Goal: Complete application form: Complete application form

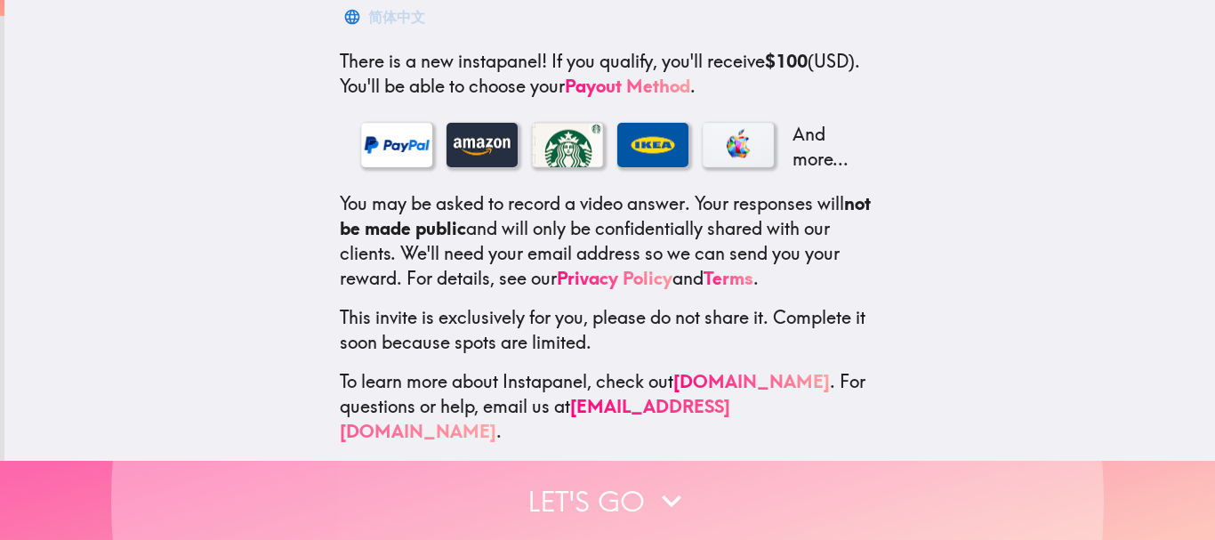
click at [534, 483] on button "Let's go" at bounding box center [607, 500] width 1215 height 79
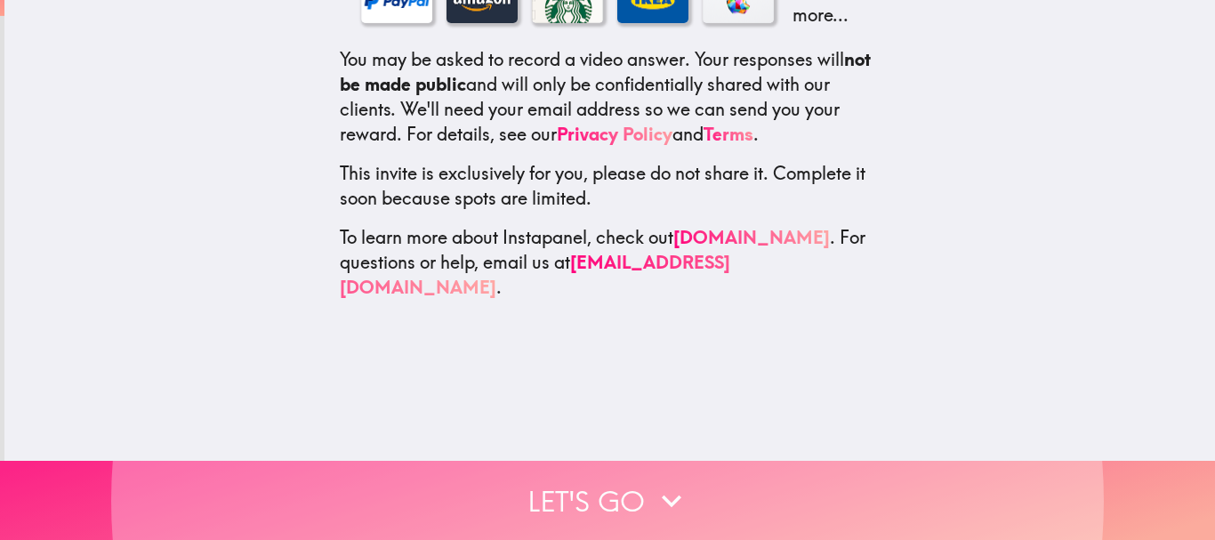
scroll to position [163, 0]
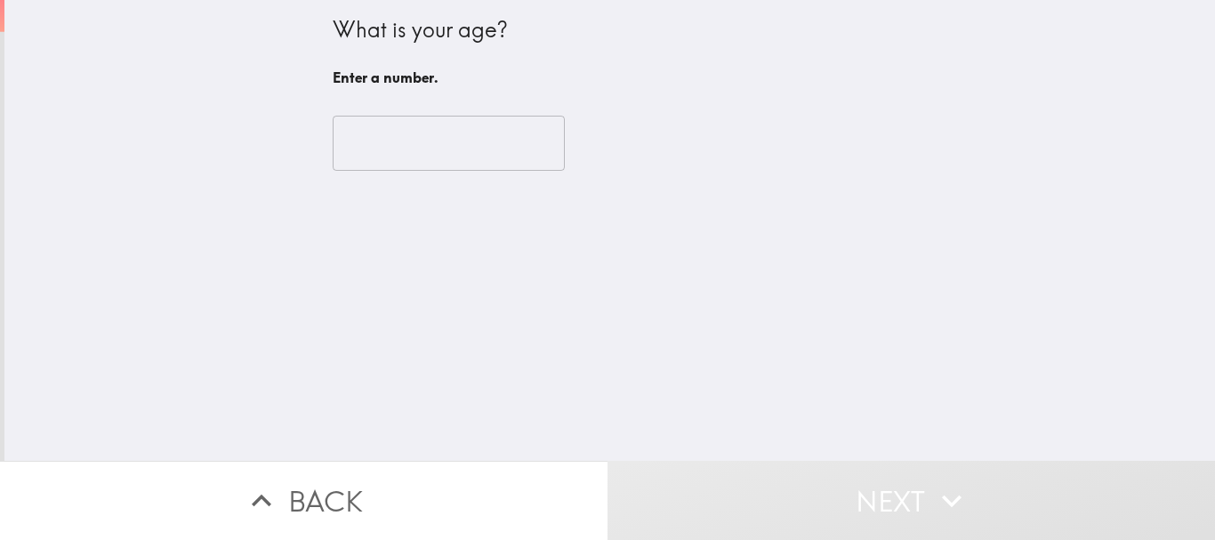
click at [402, 143] on input "number" at bounding box center [449, 143] width 232 height 55
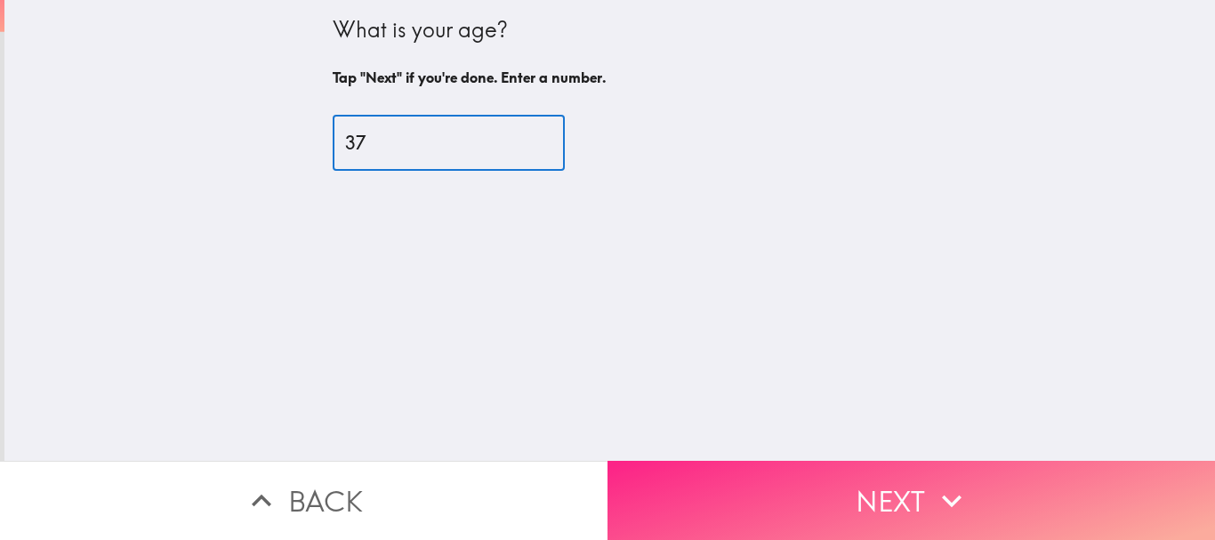
type input "37"
click at [765, 496] on button "Next" at bounding box center [910, 500] width 607 height 79
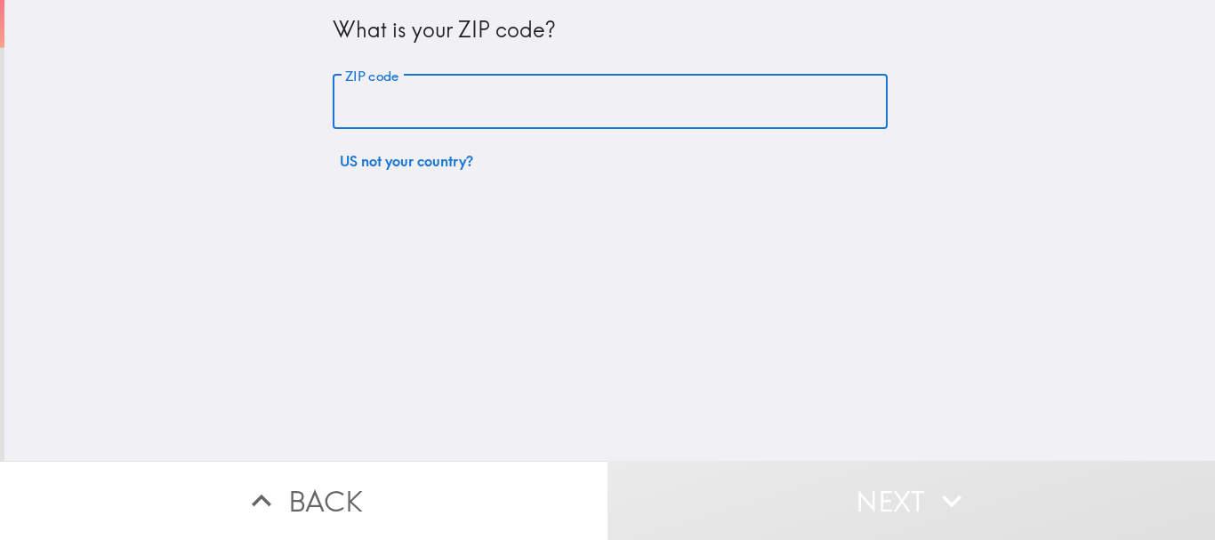
click at [420, 110] on input "ZIP code" at bounding box center [610, 102] width 555 height 55
type input "75057"
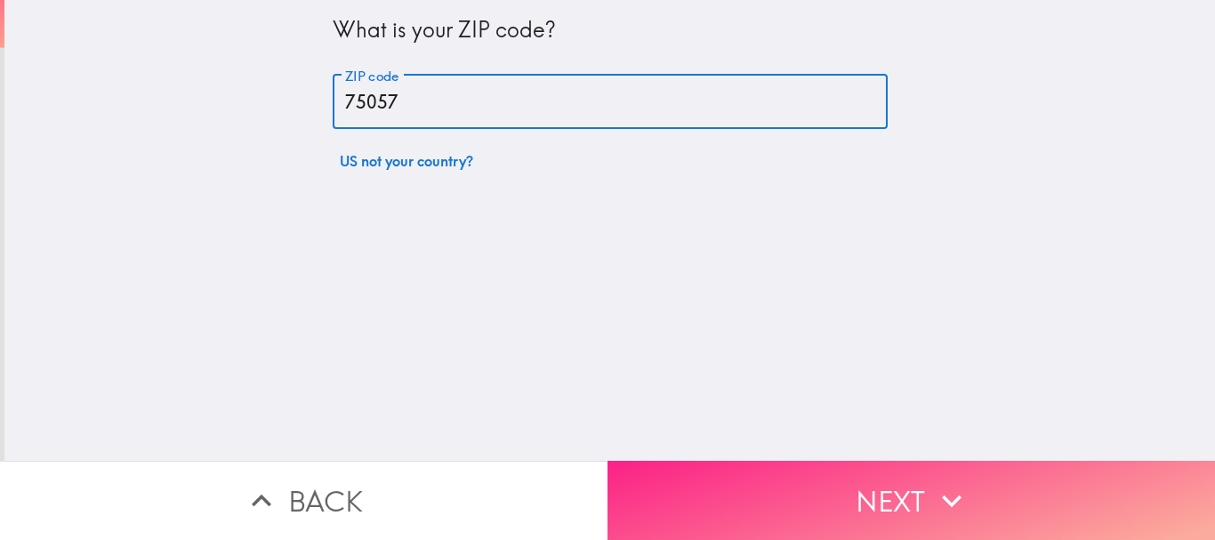
click at [759, 492] on button "Next" at bounding box center [910, 500] width 607 height 79
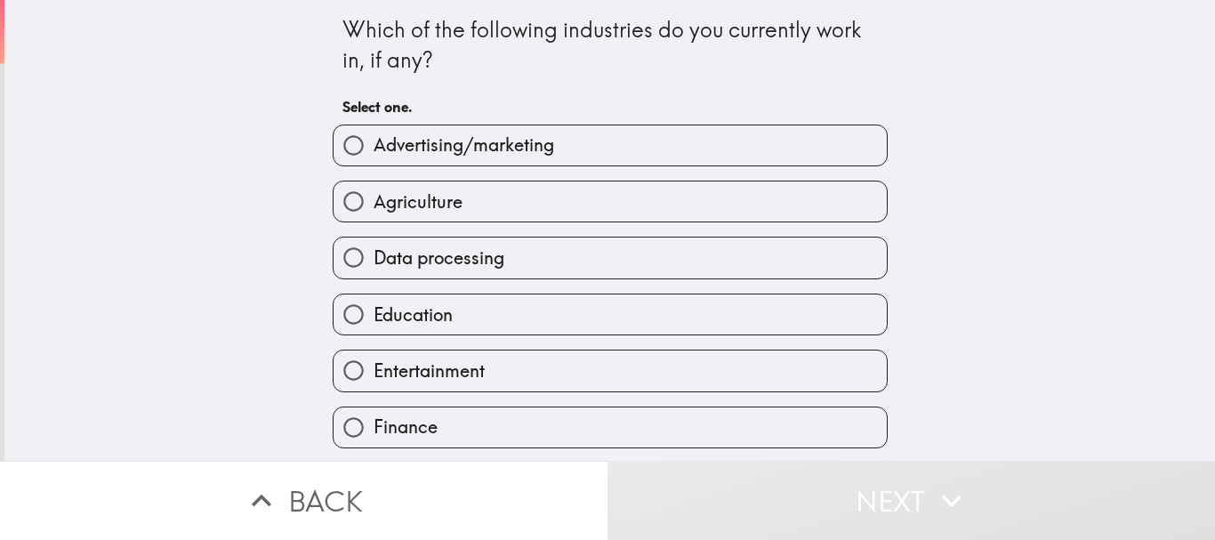
scroll to position [178, 0]
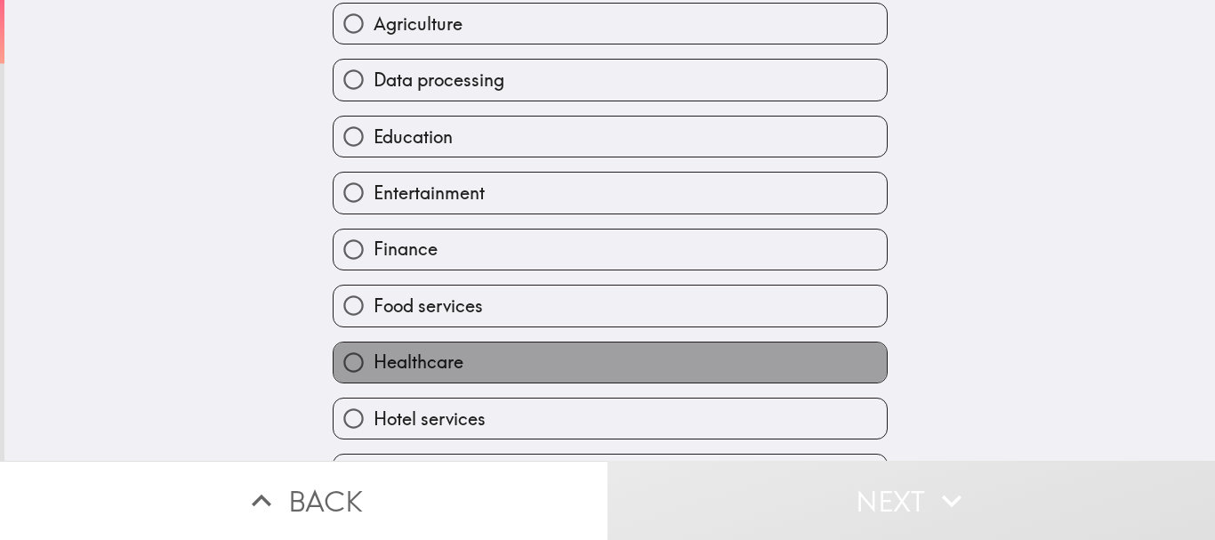
click at [454, 362] on label "Healthcare" at bounding box center [609, 362] width 553 height 40
click at [373, 362] on input "Healthcare" at bounding box center [353, 362] width 40 height 40
radio input "true"
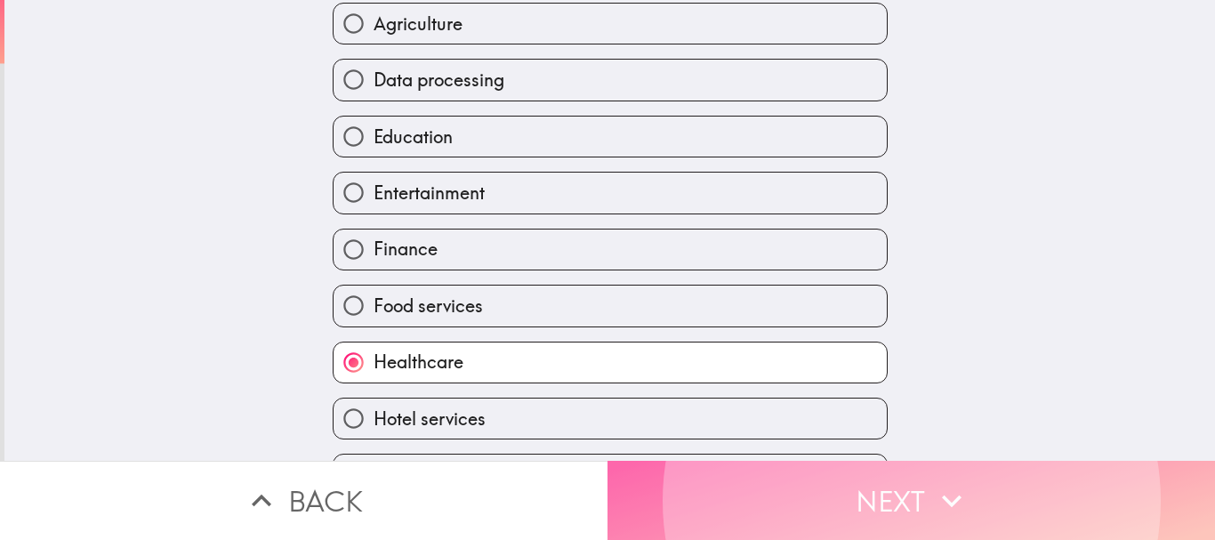
click at [750, 470] on button "Next" at bounding box center [910, 500] width 607 height 79
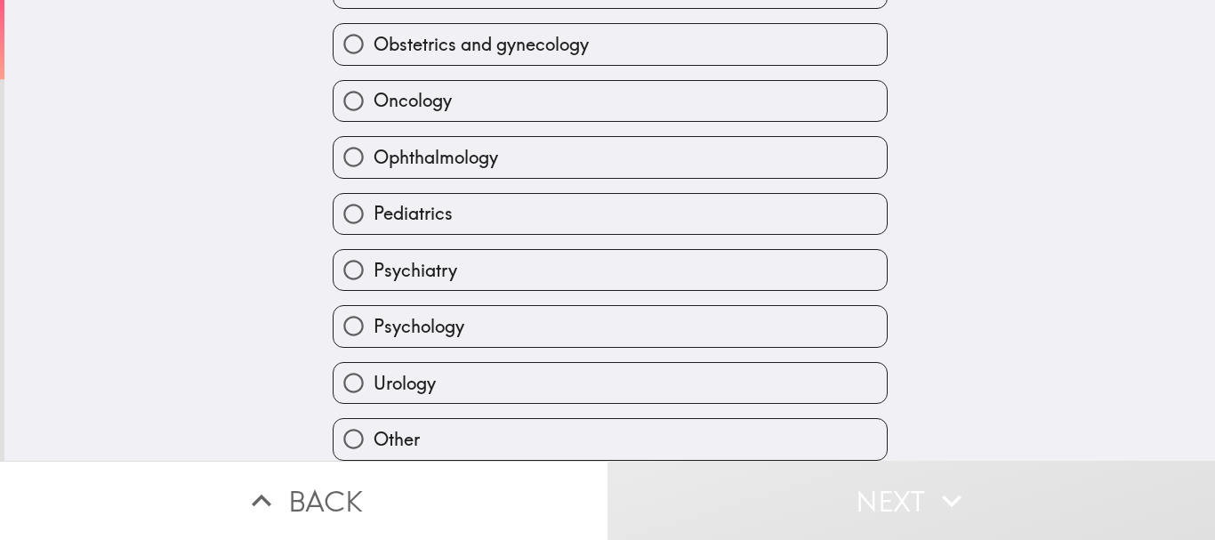
scroll to position [535, 0]
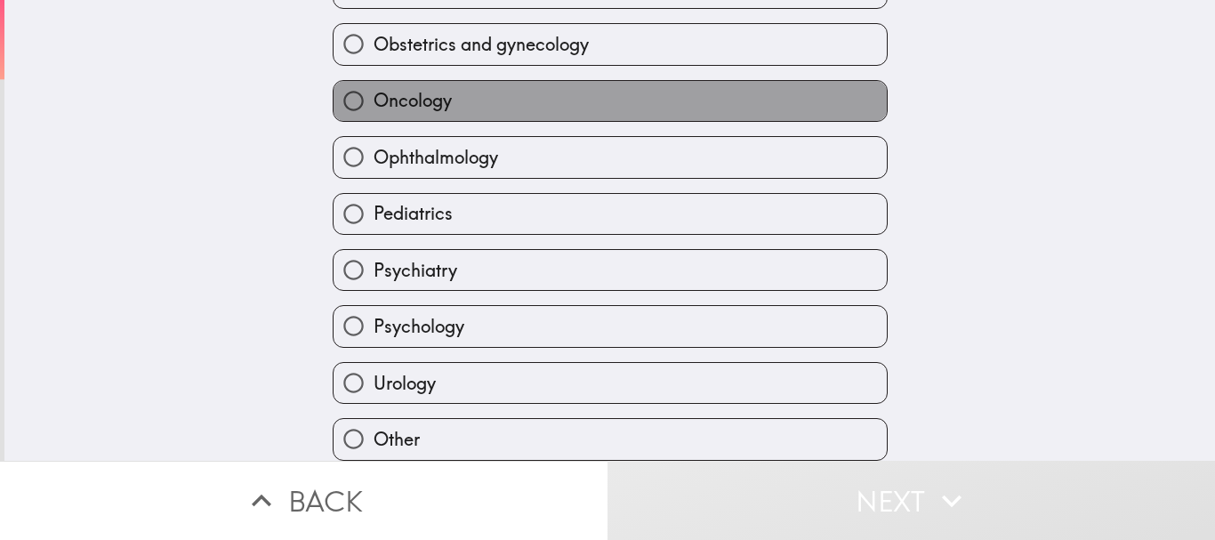
click at [508, 87] on label "Oncology" at bounding box center [609, 101] width 553 height 40
click at [373, 87] on input "Oncology" at bounding box center [353, 101] width 40 height 40
radio input "true"
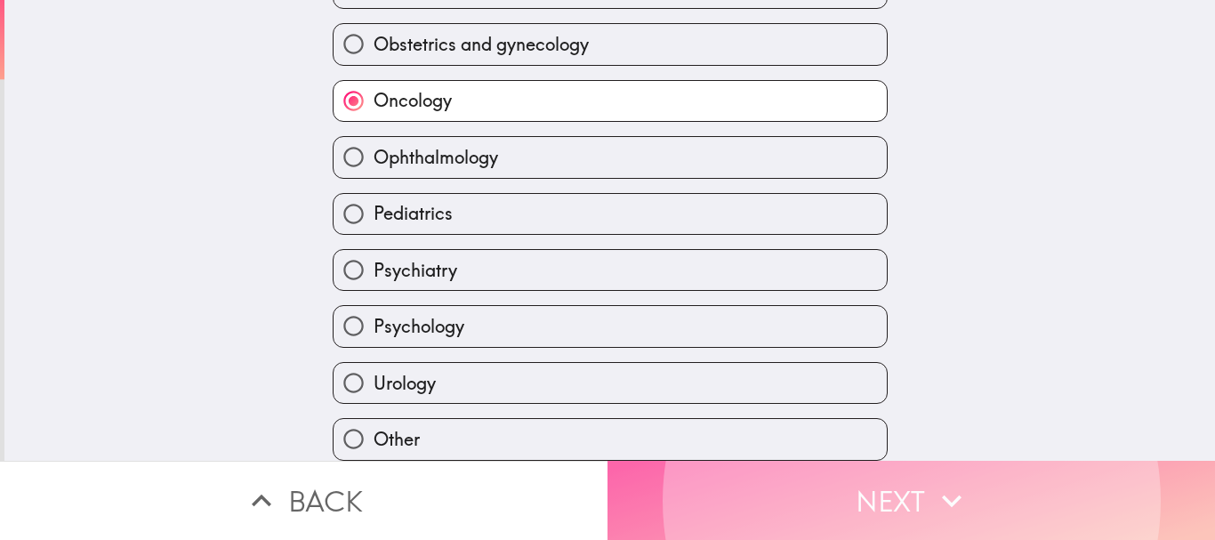
click at [750, 470] on button "Next" at bounding box center [910, 500] width 607 height 79
